Goal: Task Accomplishment & Management: Complete application form

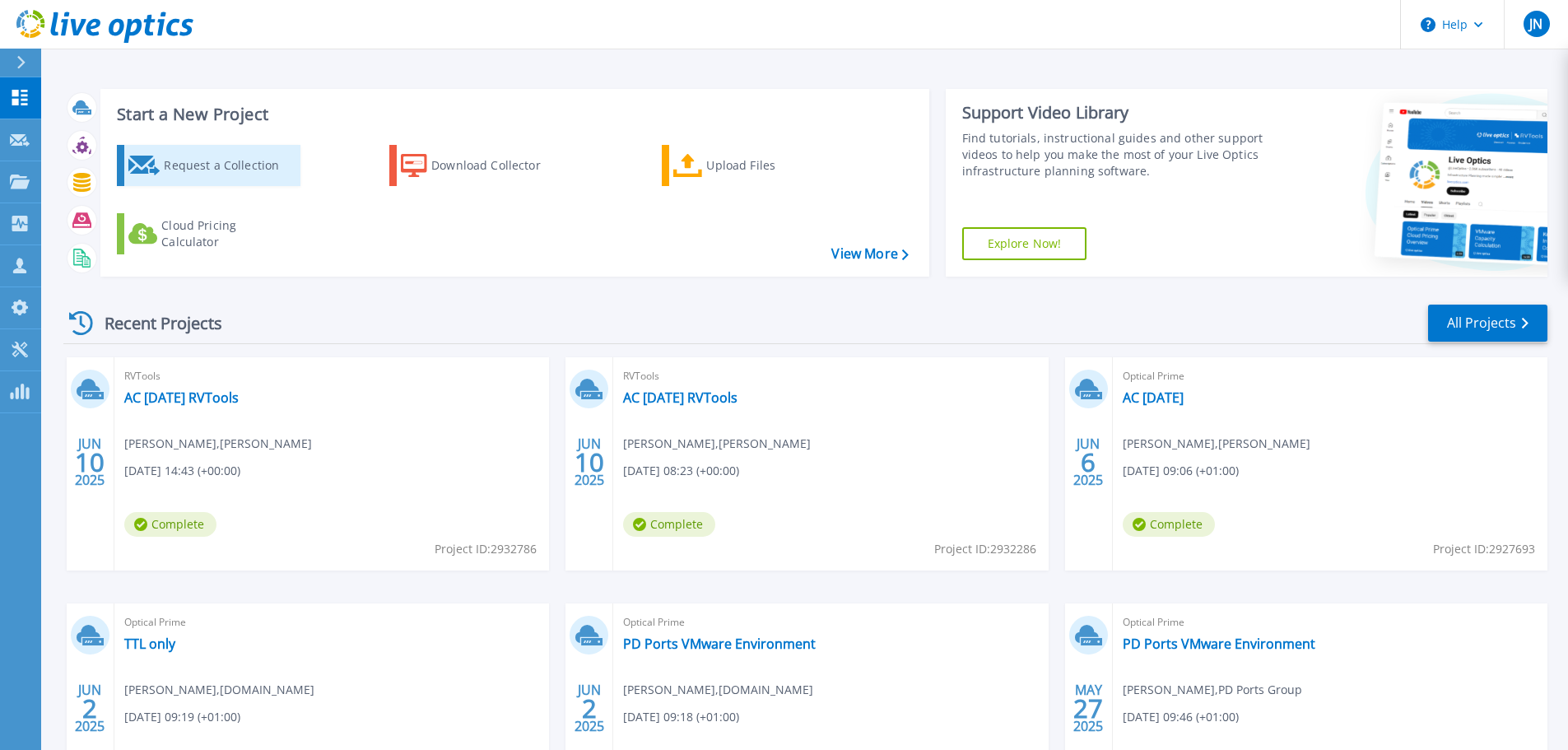
click at [168, 173] on div "Request a Collection" at bounding box center [229, 165] width 131 height 33
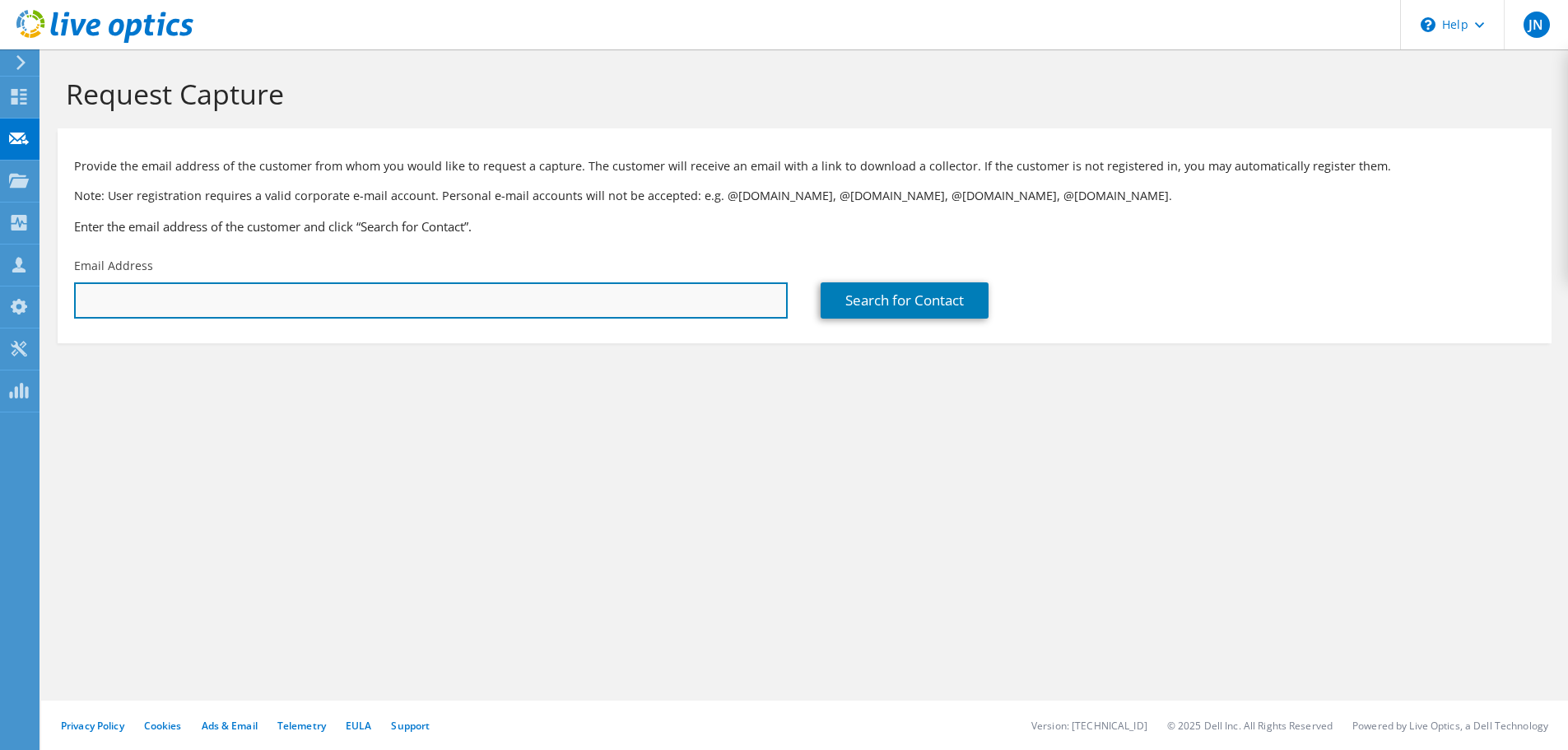
click at [491, 305] on input "text" at bounding box center [430, 301] width 714 height 36
paste input "[PERSON_NAME][EMAIL_ADDRESS][DOMAIN_NAME]"
type input "[PERSON_NAME][EMAIL_ADDRESS][DOMAIN_NAME]"
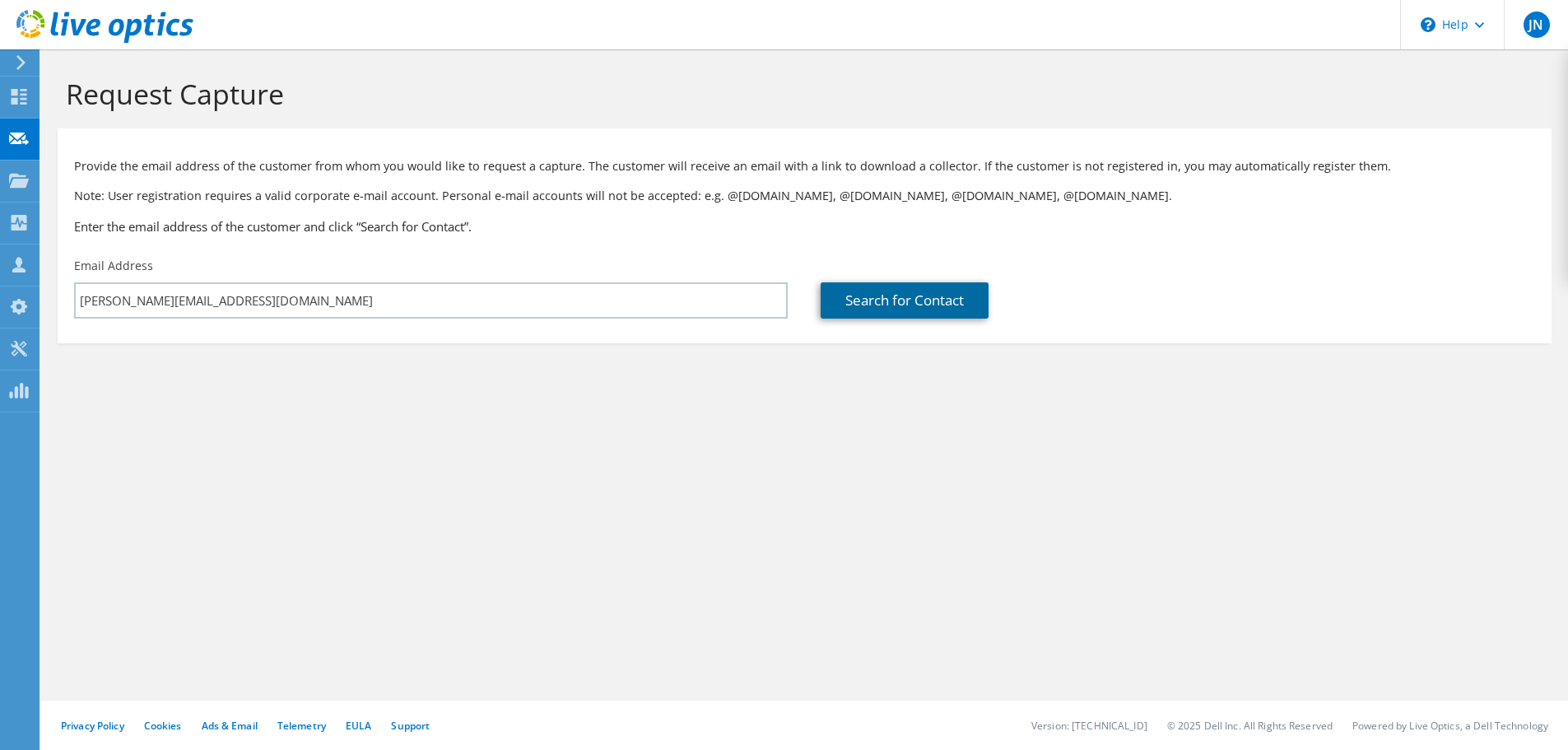
click at [892, 295] on link "Search for Contact" at bounding box center [904, 301] width 168 height 36
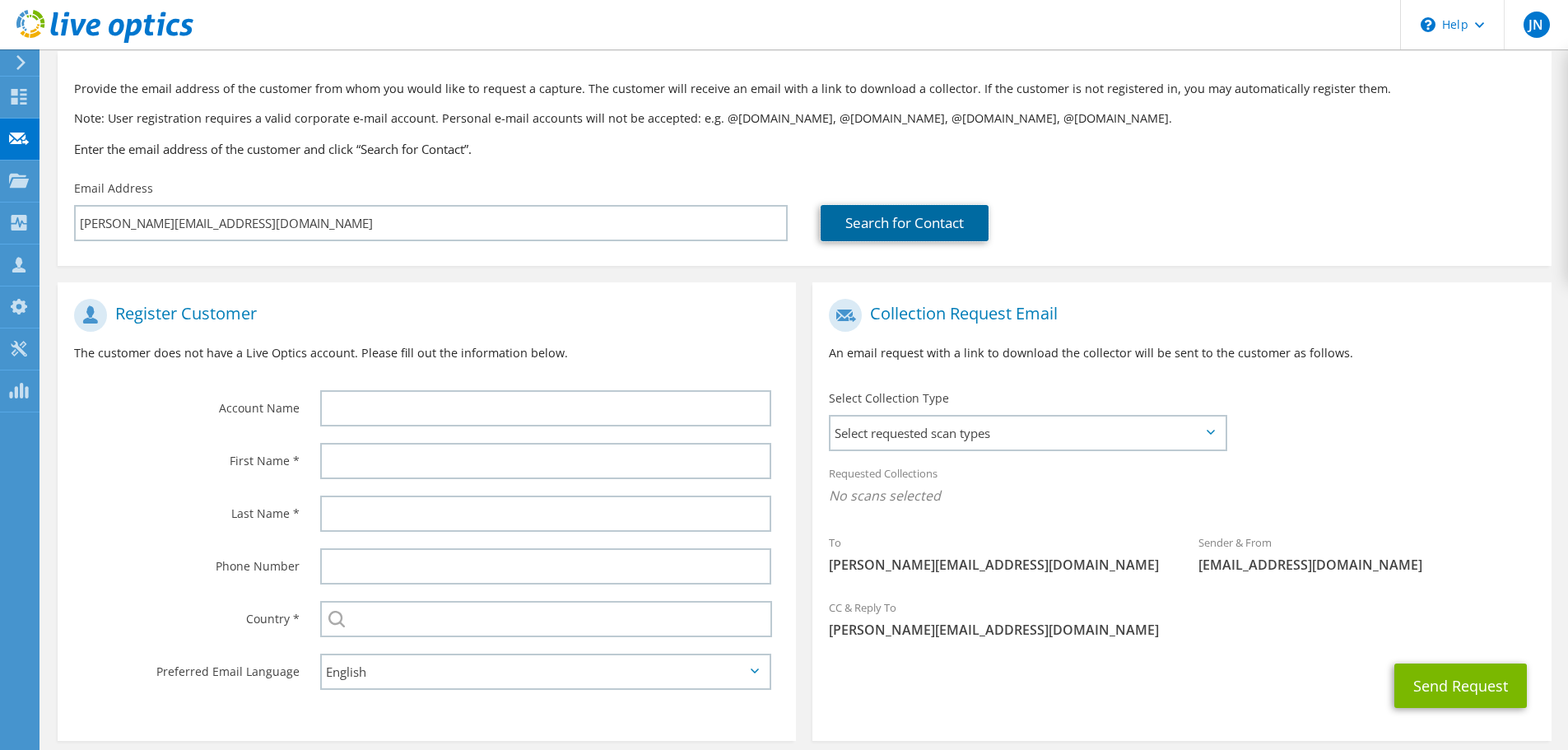
scroll to position [150, 0]
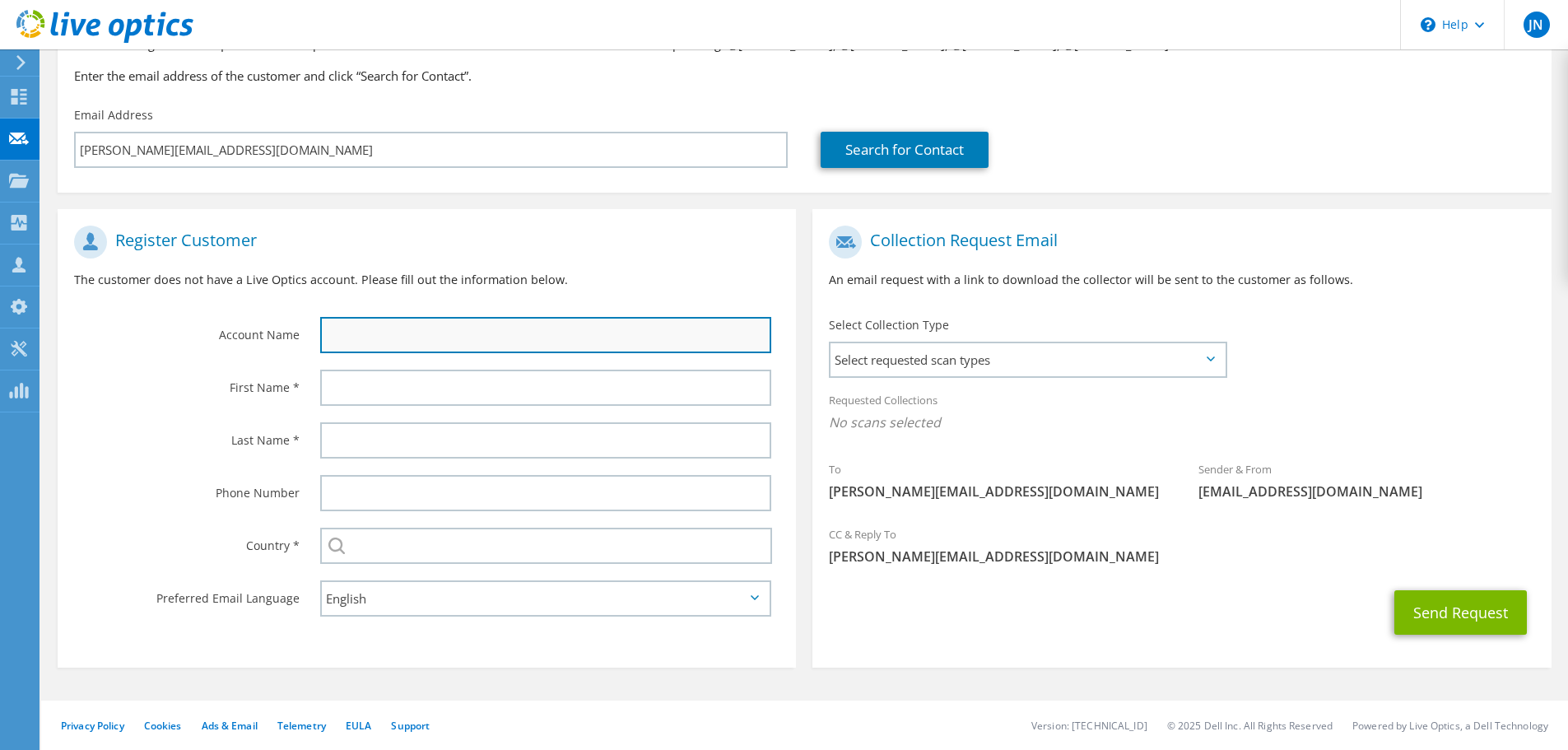
click at [403, 332] on input "text" at bounding box center [546, 335] width 451 height 36
type input "Tombola"
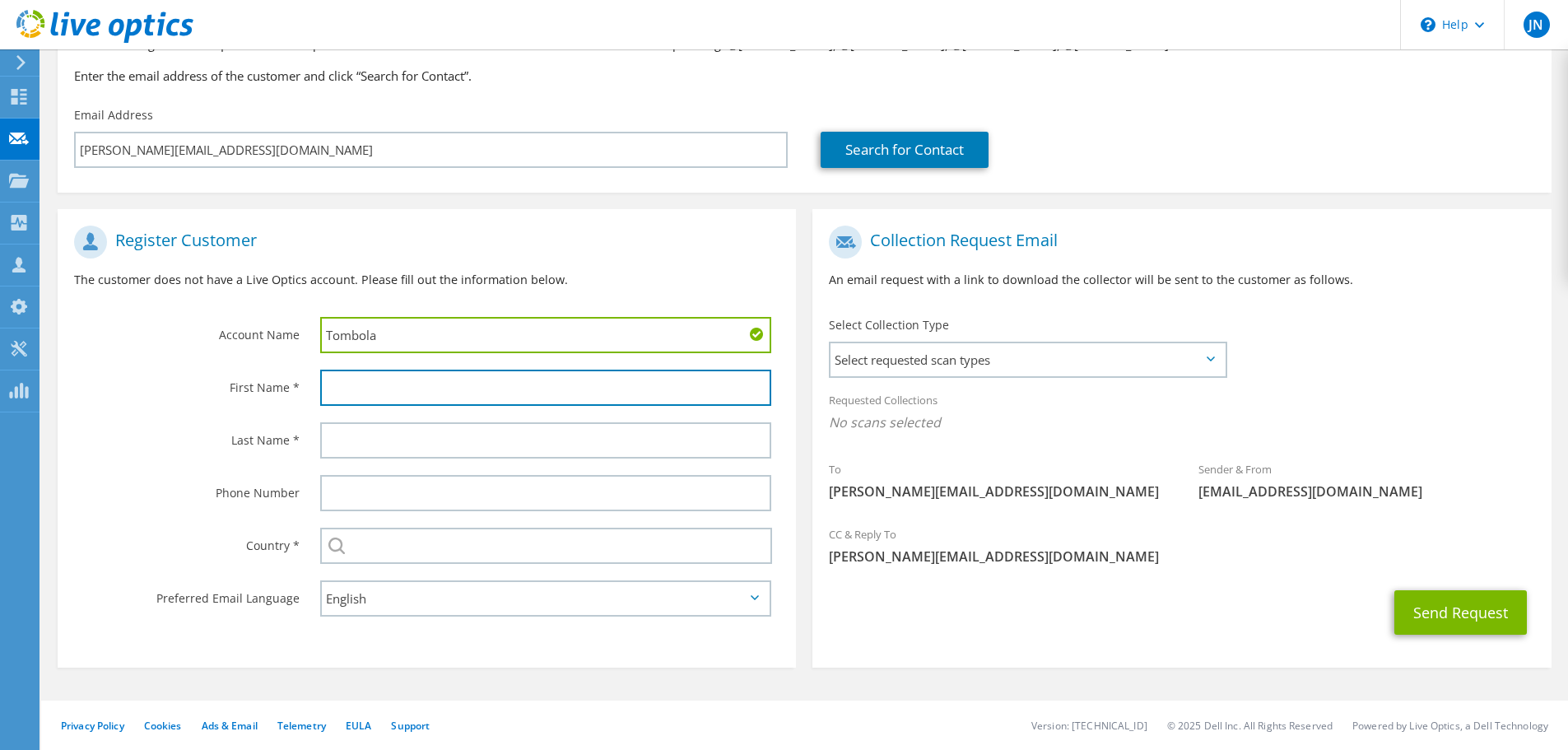
drag, startPoint x: 391, startPoint y: 397, endPoint x: 388, endPoint y: 421, distance: 24.2
click at [391, 397] on input "text" at bounding box center [546, 387] width 451 height 36
click at [166, 370] on label "First Name *" at bounding box center [186, 382] width 226 height 27
click at [372, 395] on input "text" at bounding box center [546, 387] width 451 height 36
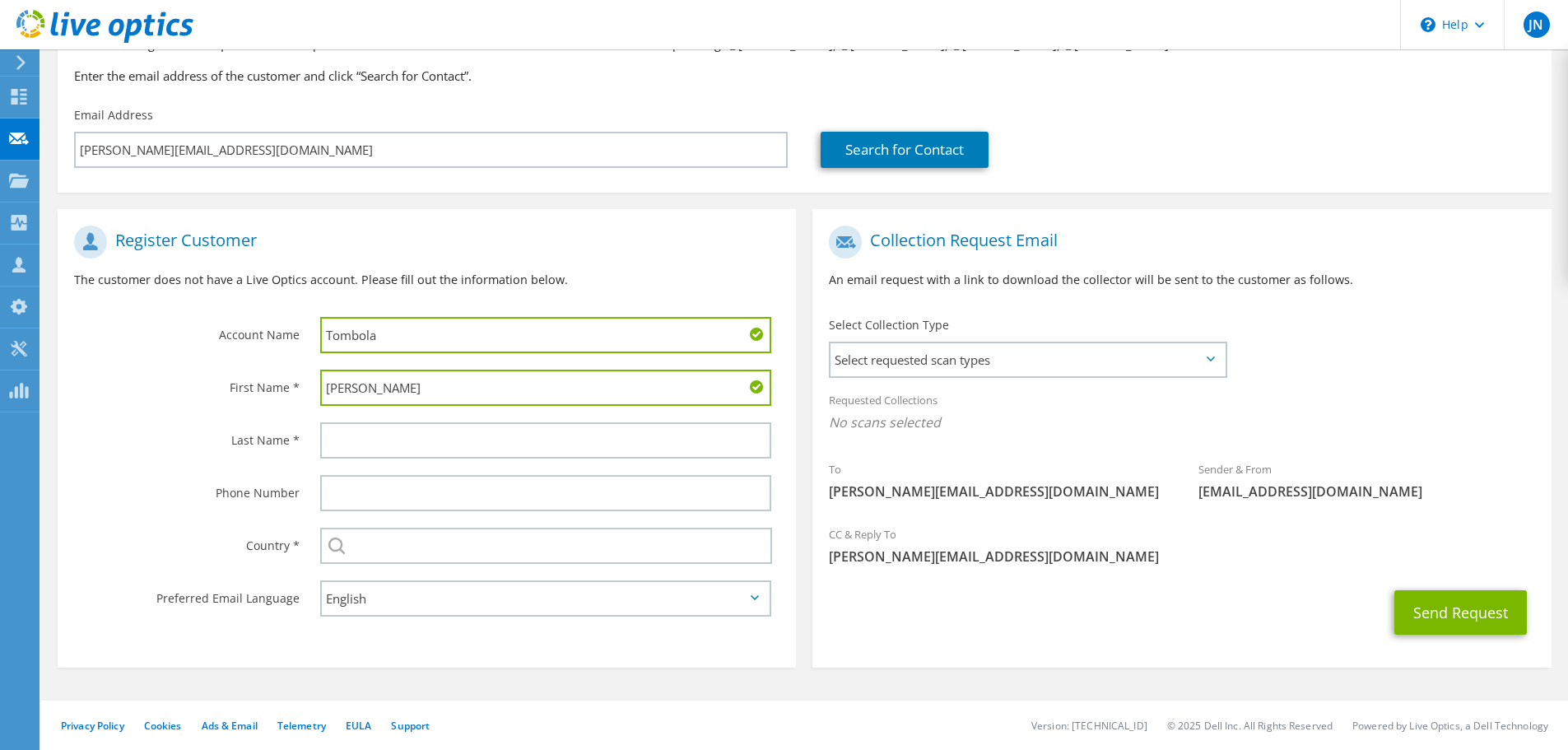
type input "[PERSON_NAME]"
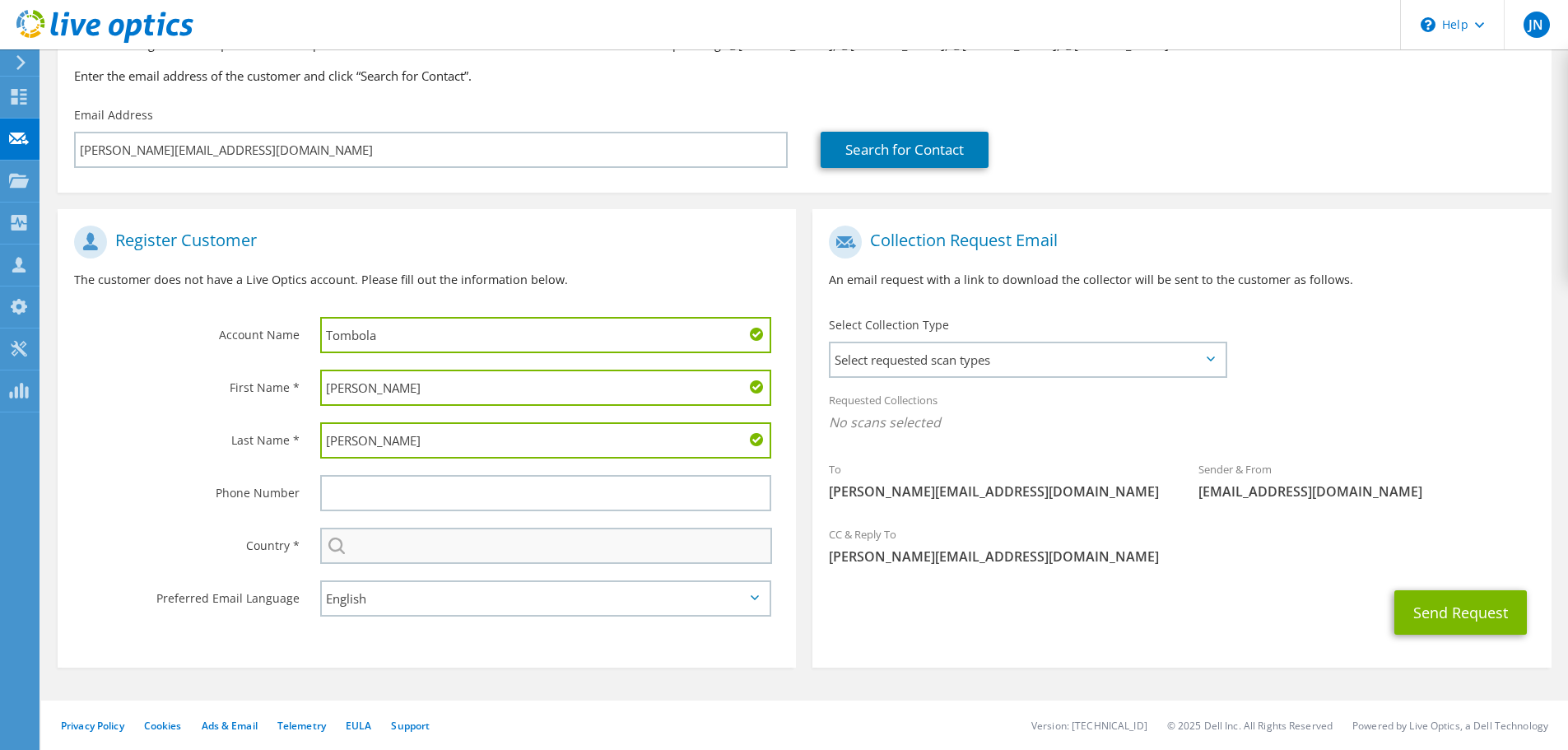
type input "[PERSON_NAME]"
click at [493, 550] on input "text" at bounding box center [546, 546] width 452 height 36
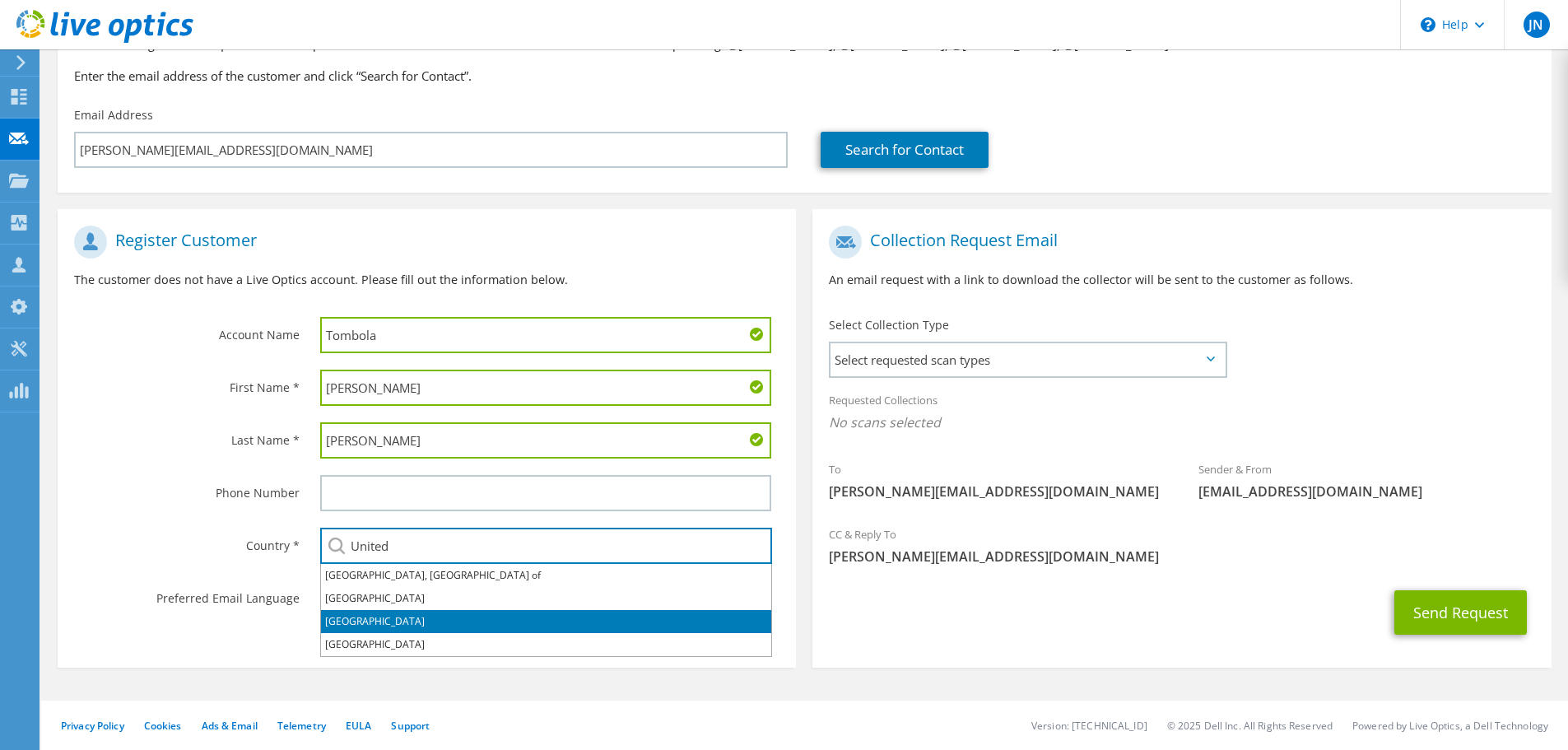
click at [386, 616] on li "[GEOGRAPHIC_DATA]" at bounding box center [546, 621] width 450 height 23
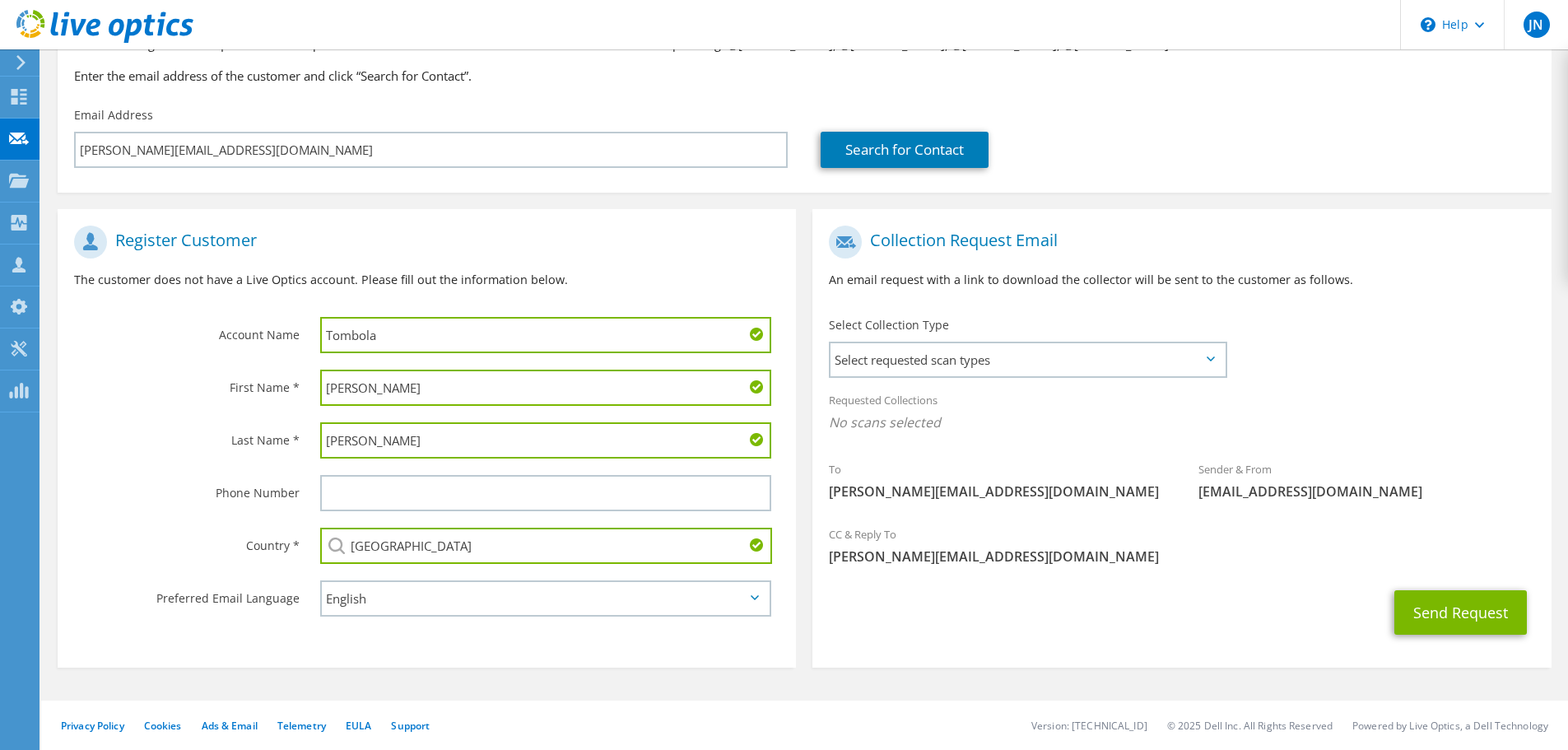
type input "[GEOGRAPHIC_DATA]"
click at [165, 481] on label "Phone Number" at bounding box center [186, 488] width 226 height 27
click at [1003, 351] on span "Select requested scan types" at bounding box center [1028, 360] width 394 height 33
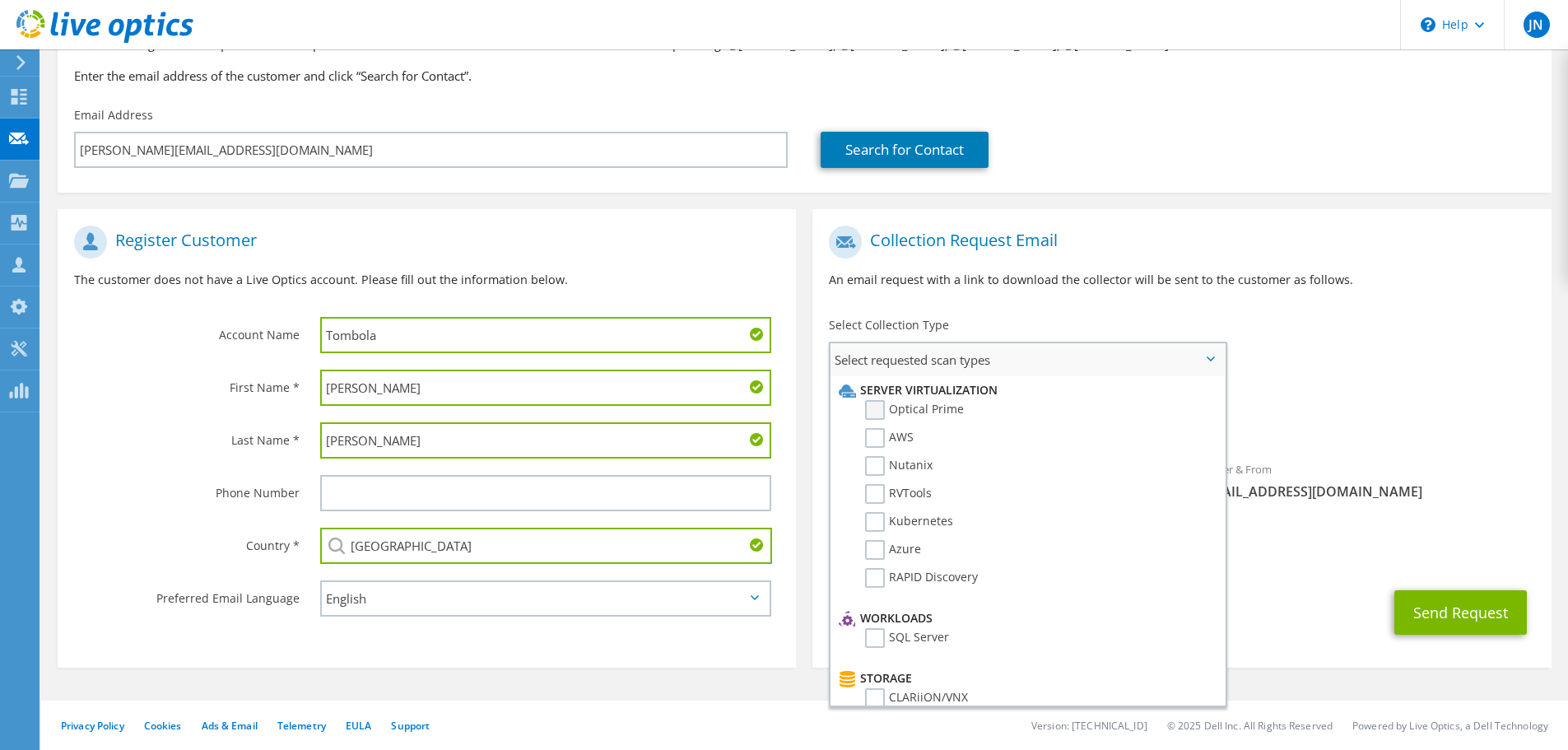
click at [934, 412] on label "Optical Prime" at bounding box center [914, 410] width 99 height 20
click at [0, 0] on input "Optical Prime" at bounding box center [0, 0] width 0 height 0
click at [914, 497] on label "RVTools" at bounding box center [899, 493] width 67 height 20
click at [0, 0] on input "RVTools" at bounding box center [0, 0] width 0 height 0
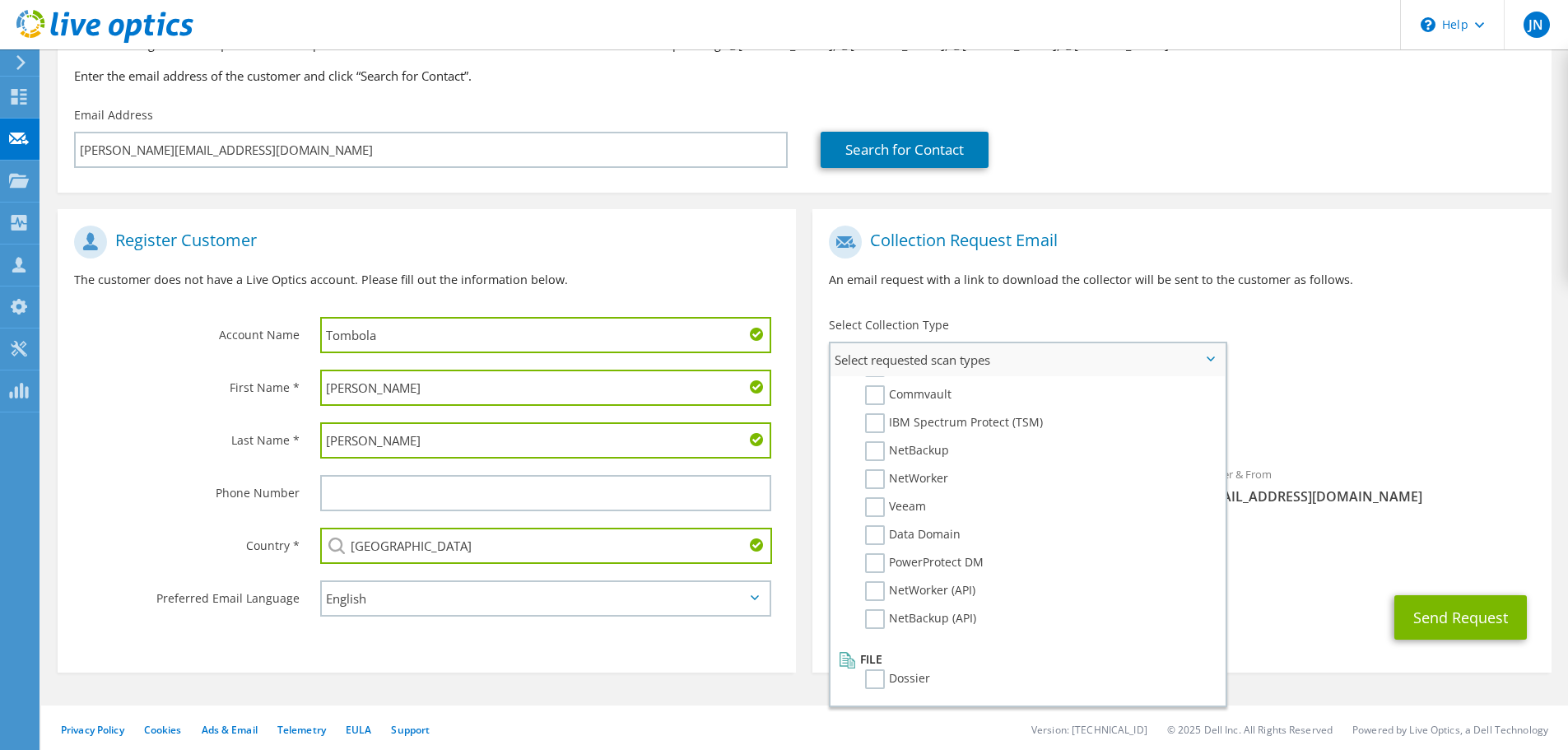
scroll to position [155, 0]
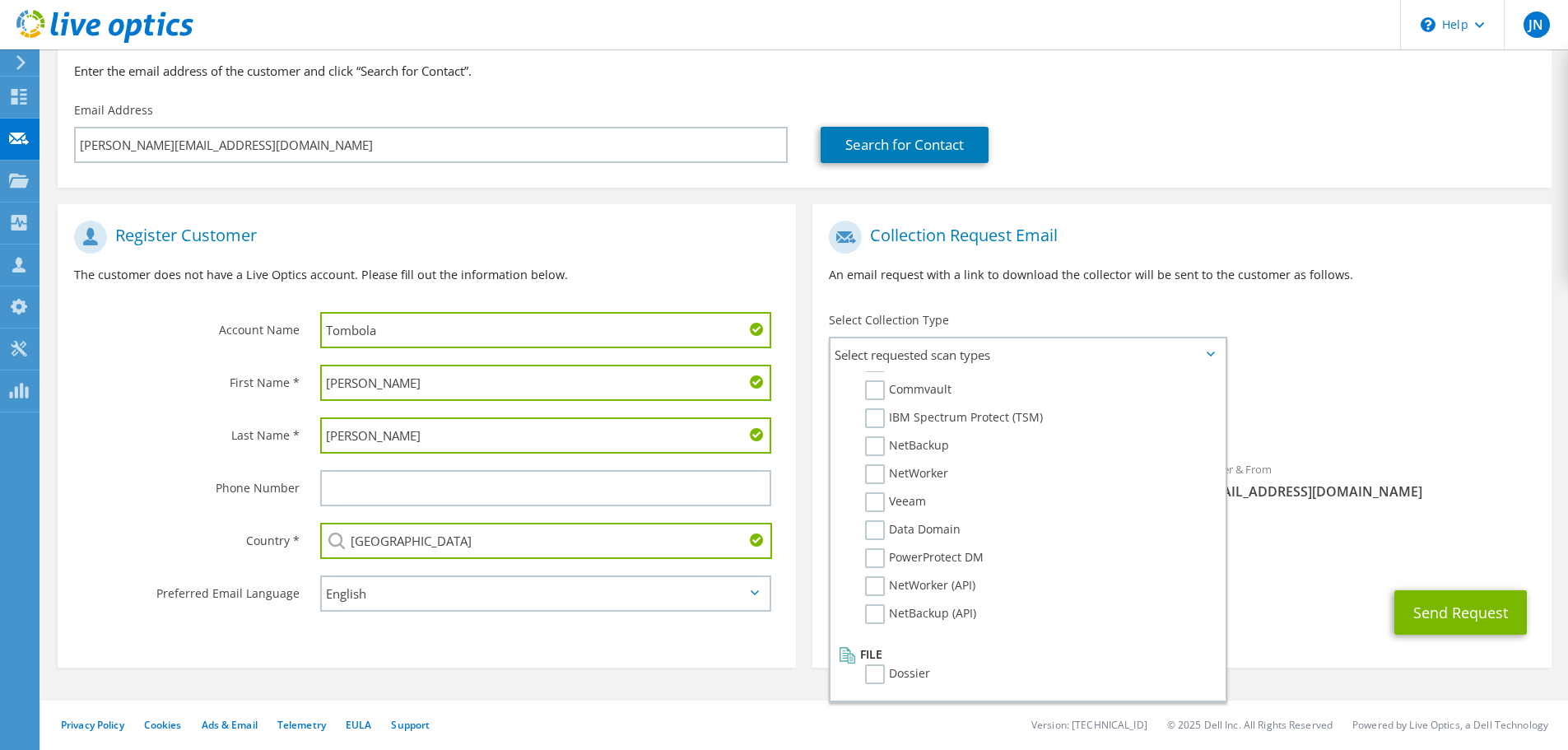
click at [1367, 455] on div "Sender & From [EMAIL_ADDRESS][DOMAIN_NAME]" at bounding box center [1367, 480] width 369 height 57
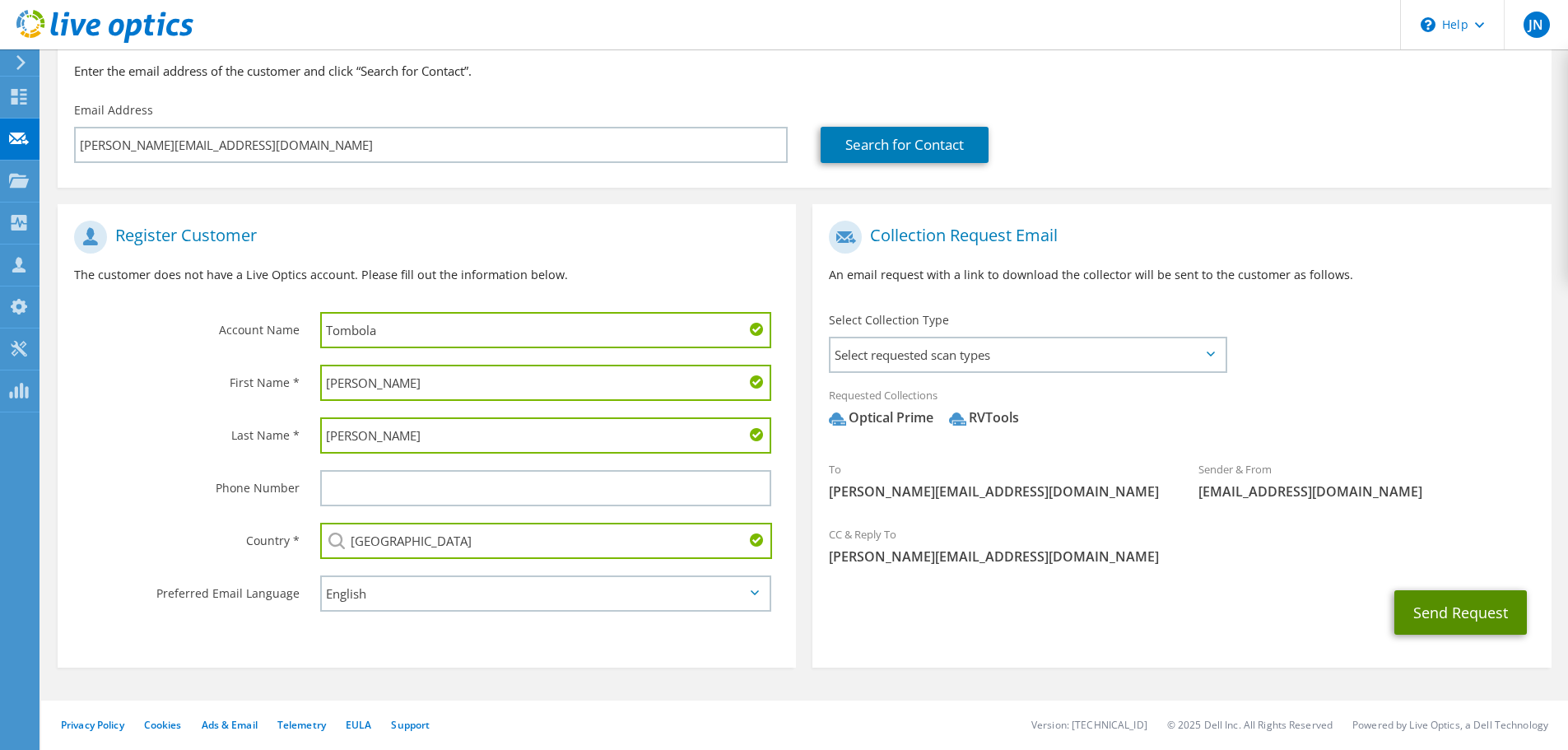
click at [1418, 617] on button "Send Request" at bounding box center [1461, 613] width 132 height 45
